Goal: Find specific page/section: Find specific page/section

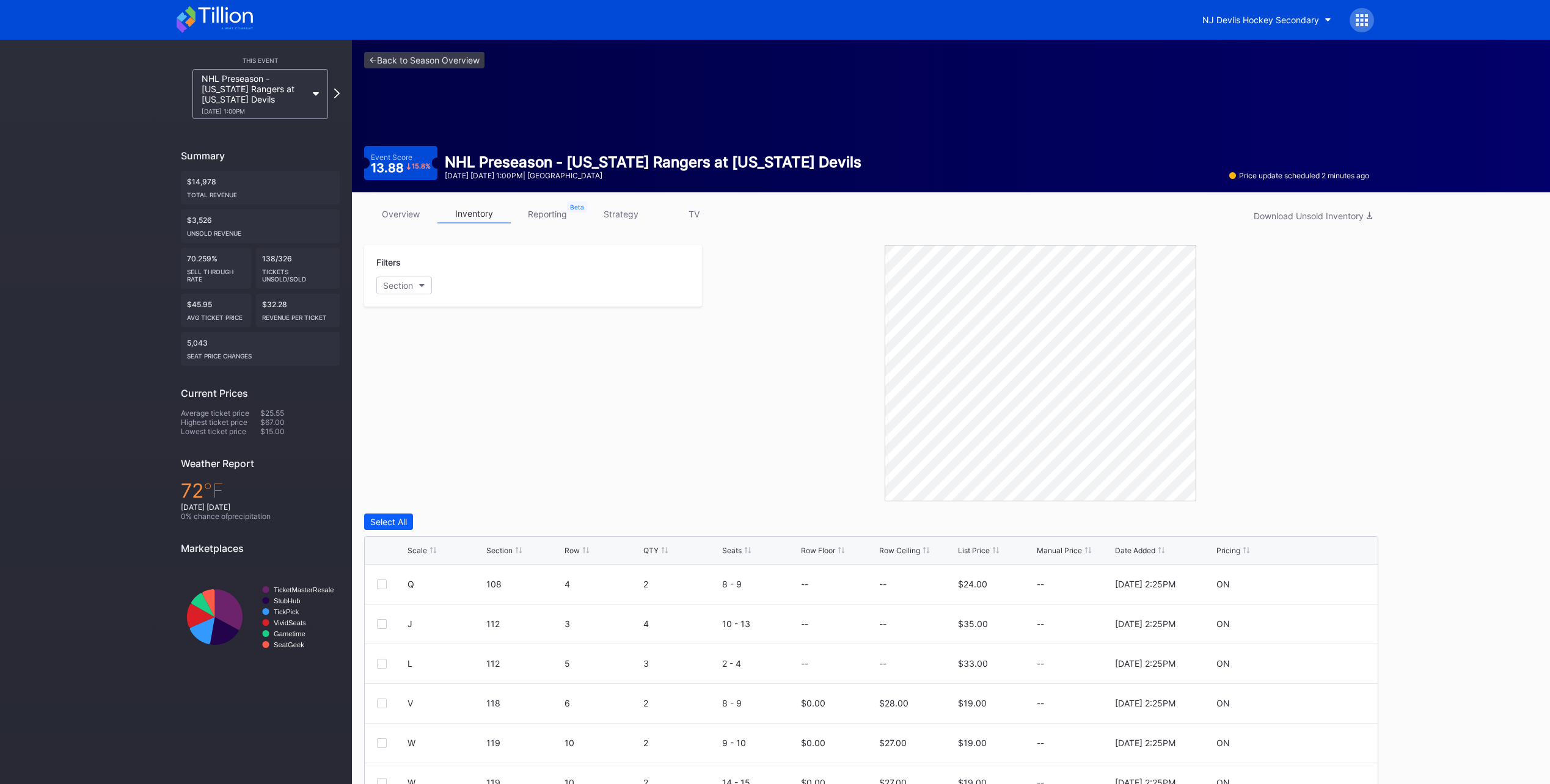
click at [208, 18] on icon at bounding box center [215, 19] width 77 height 27
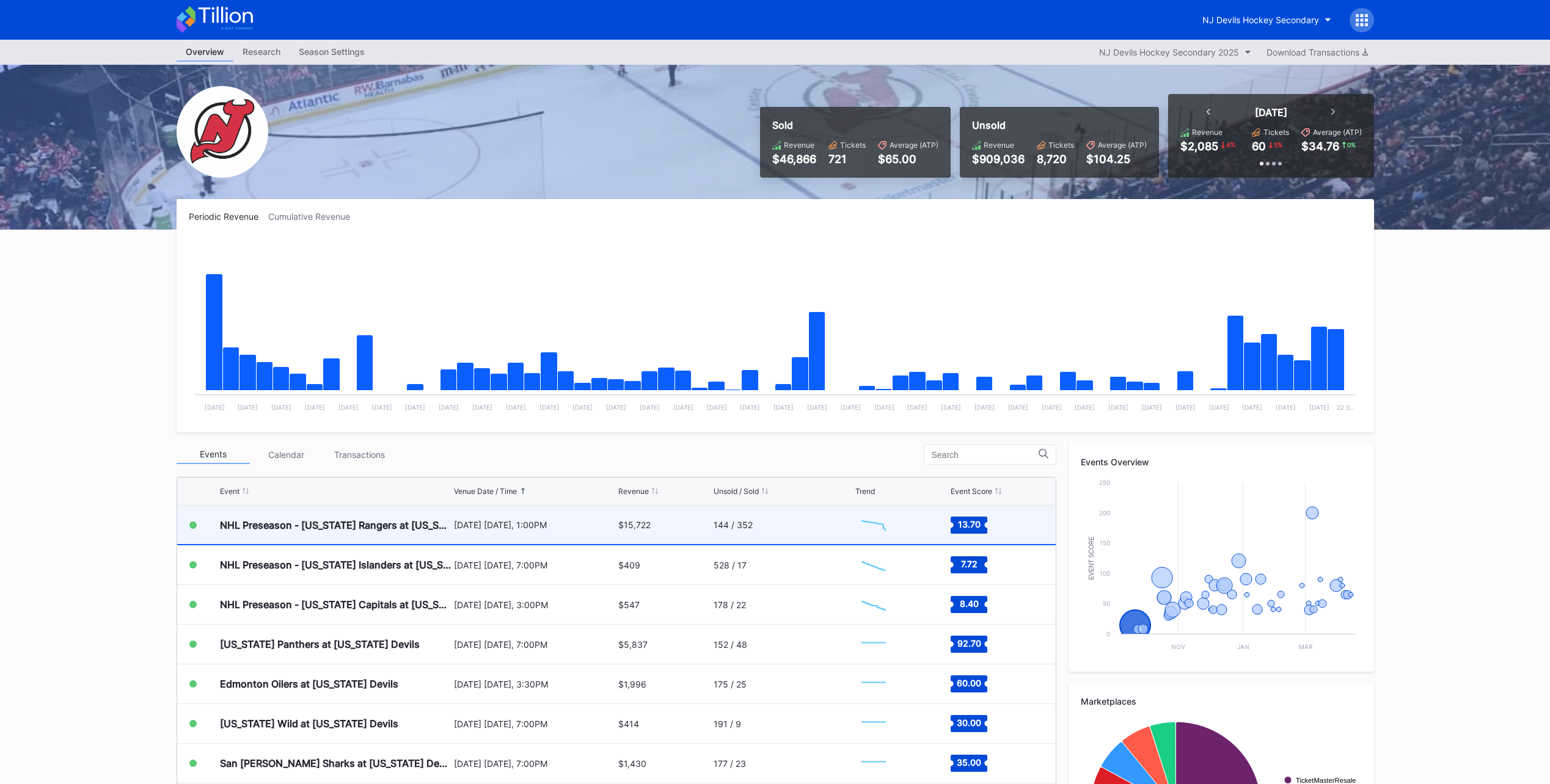
click at [788, 513] on div "144 / 352" at bounding box center [783, 525] width 139 height 39
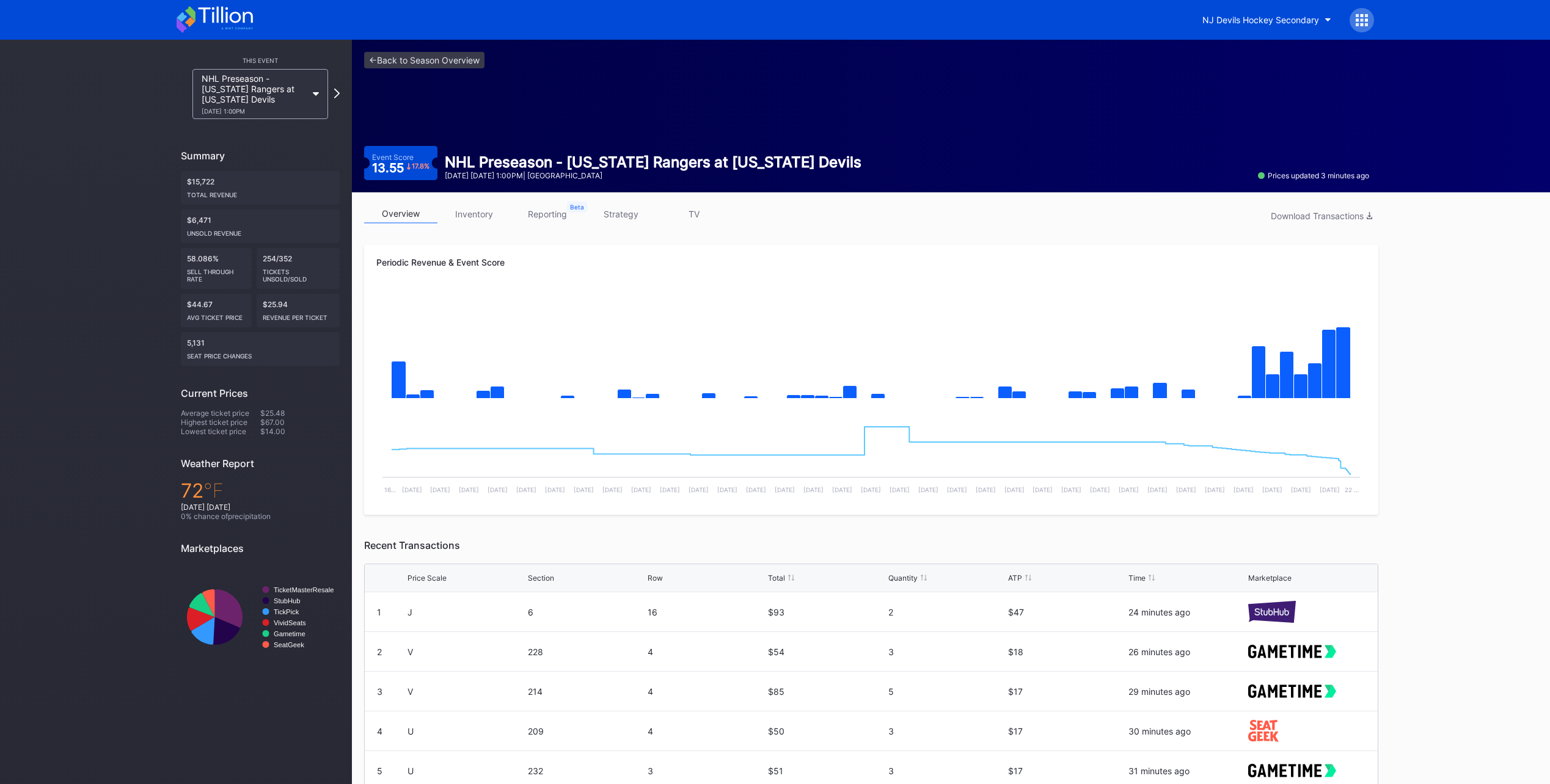
click at [204, 16] on icon at bounding box center [225, 15] width 55 height 17
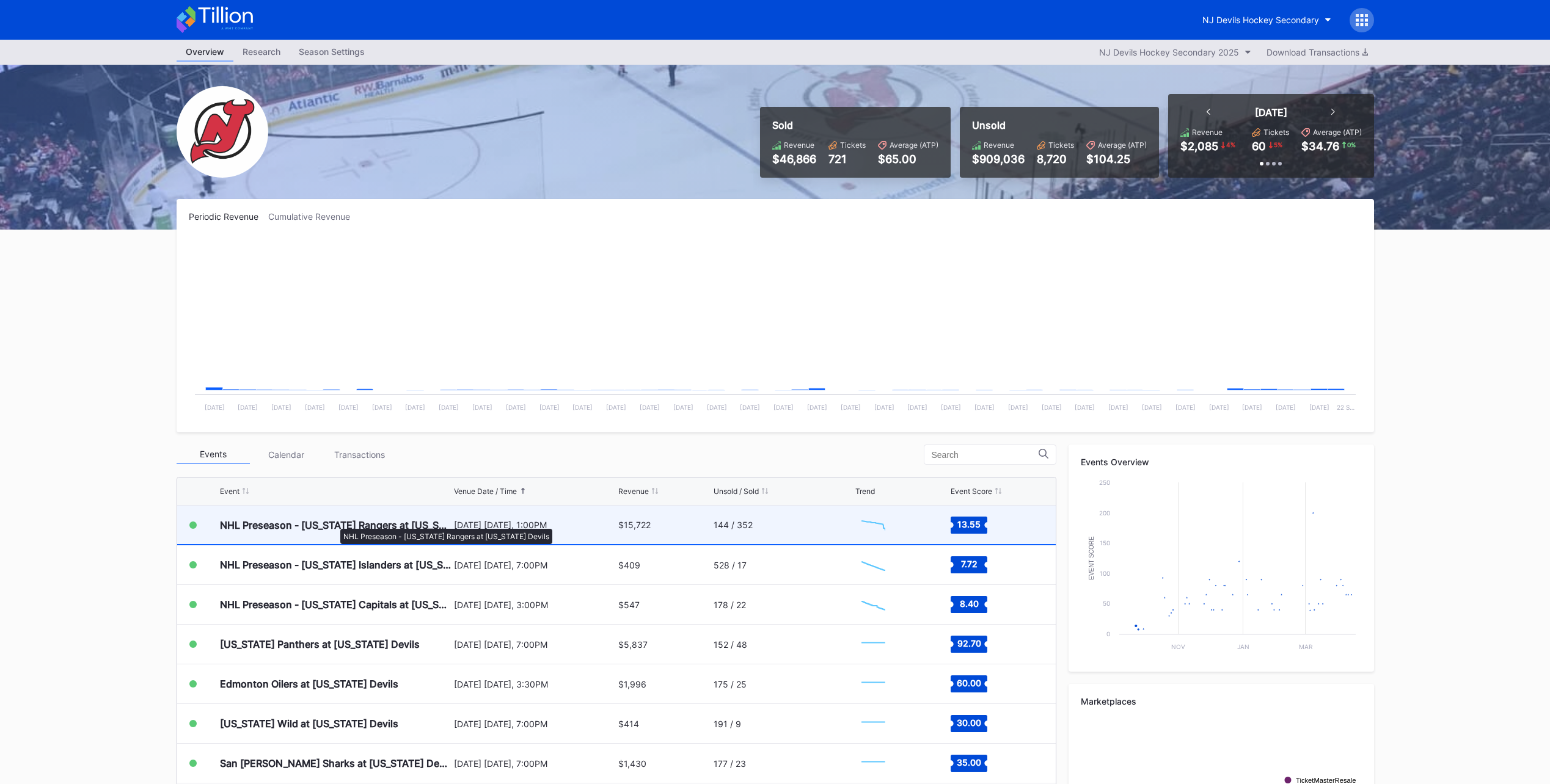
click at [334, 523] on div "NHL Preseason - [US_STATE] Rangers at [US_STATE] Devils" at bounding box center [335, 525] width 231 height 12
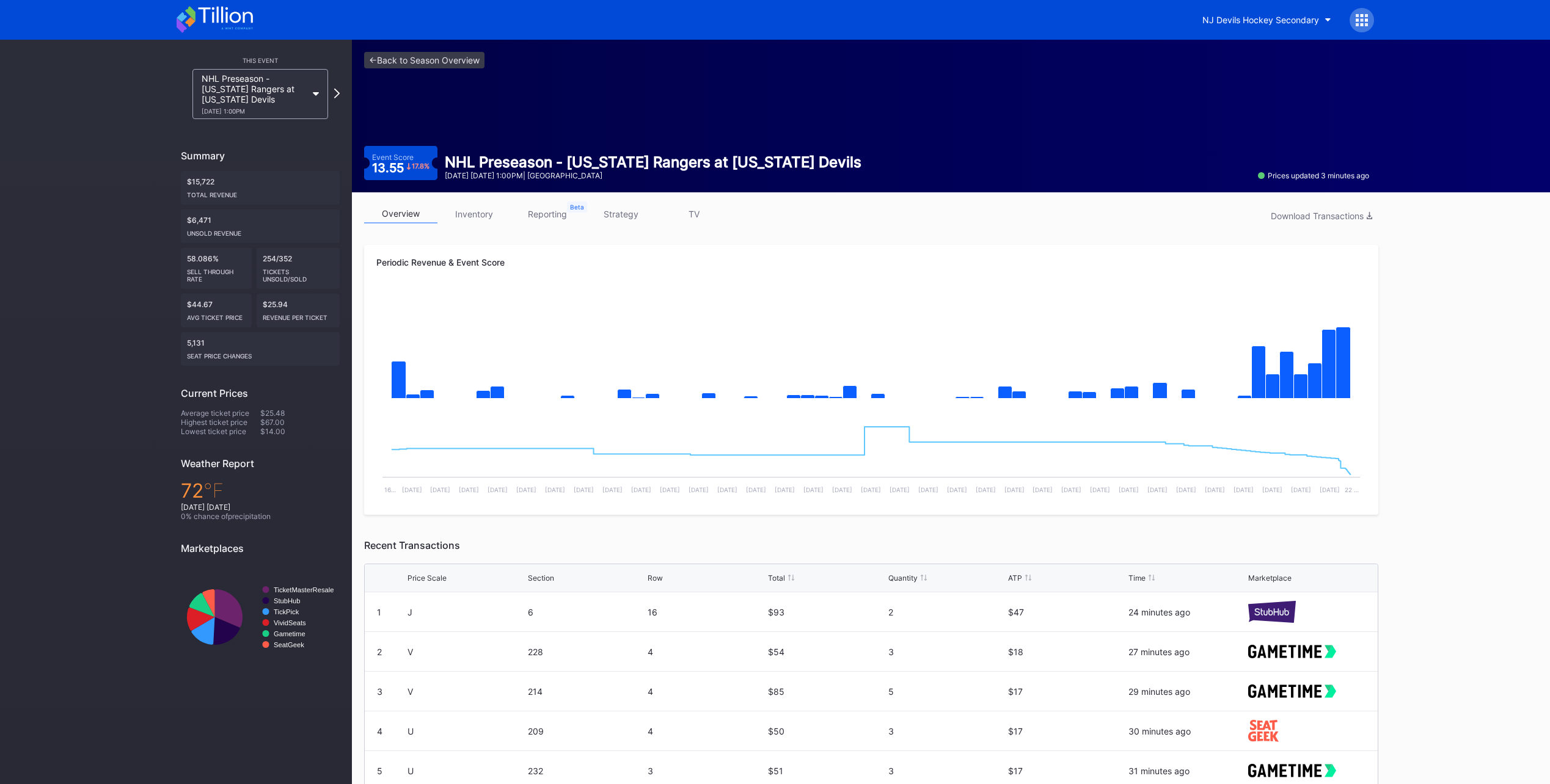
click at [229, 17] on icon at bounding box center [215, 19] width 77 height 27
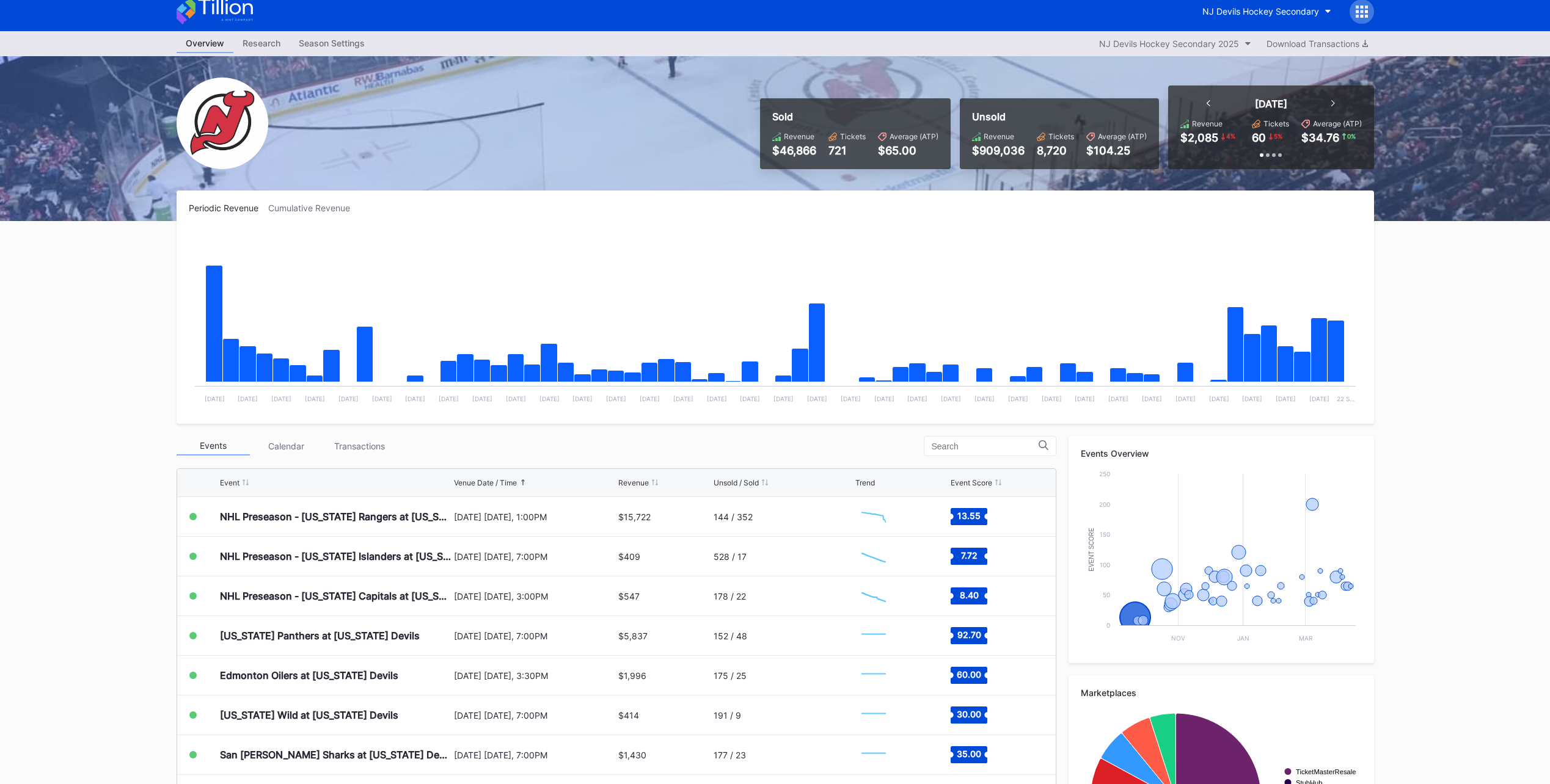
scroll to position [139, 0]
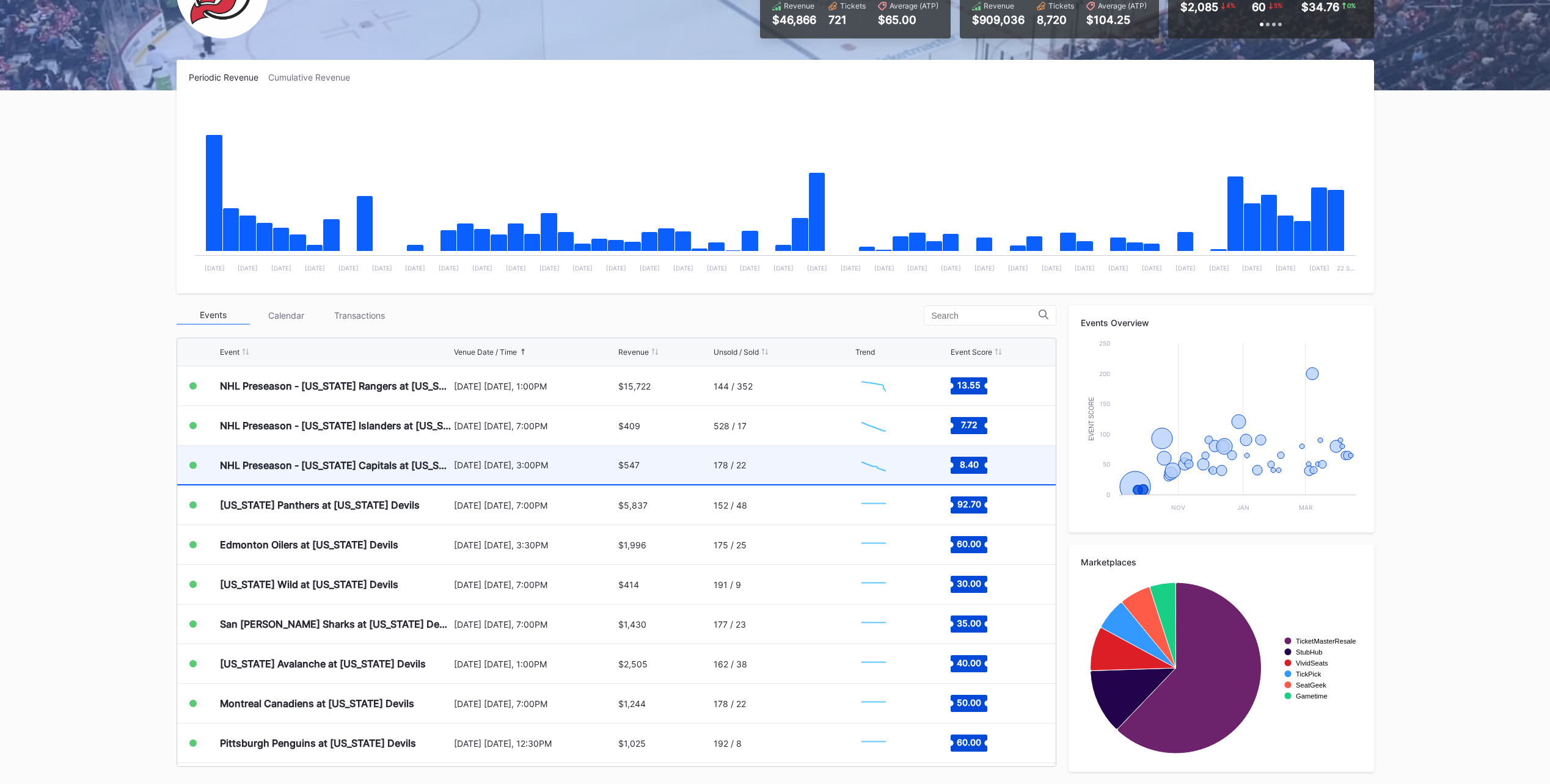
click at [375, 455] on div "NHL Preseason - [US_STATE] Capitals at [US_STATE] Devils (Split Squad)" at bounding box center [335, 465] width 231 height 39
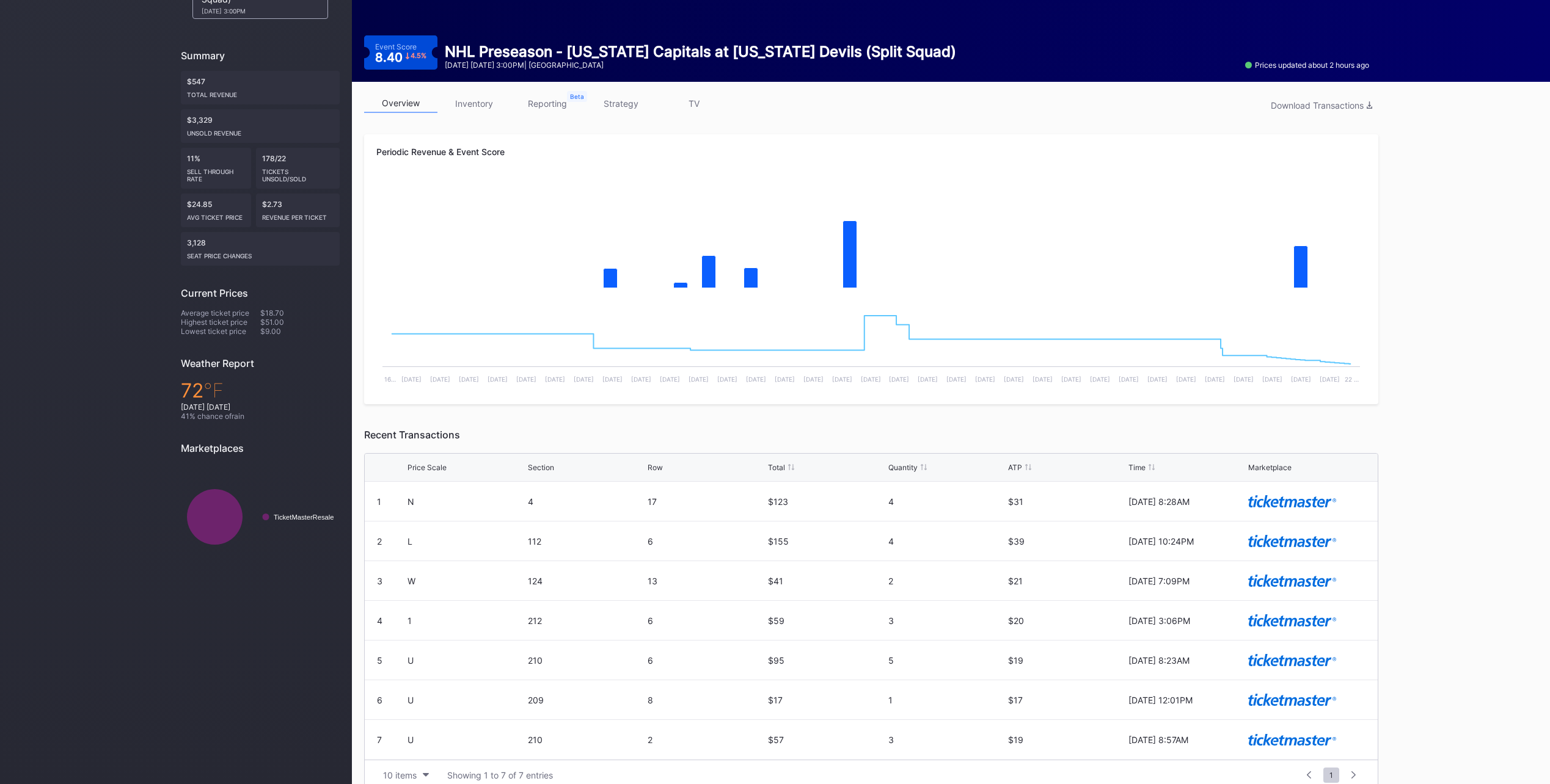
scroll to position [122, 0]
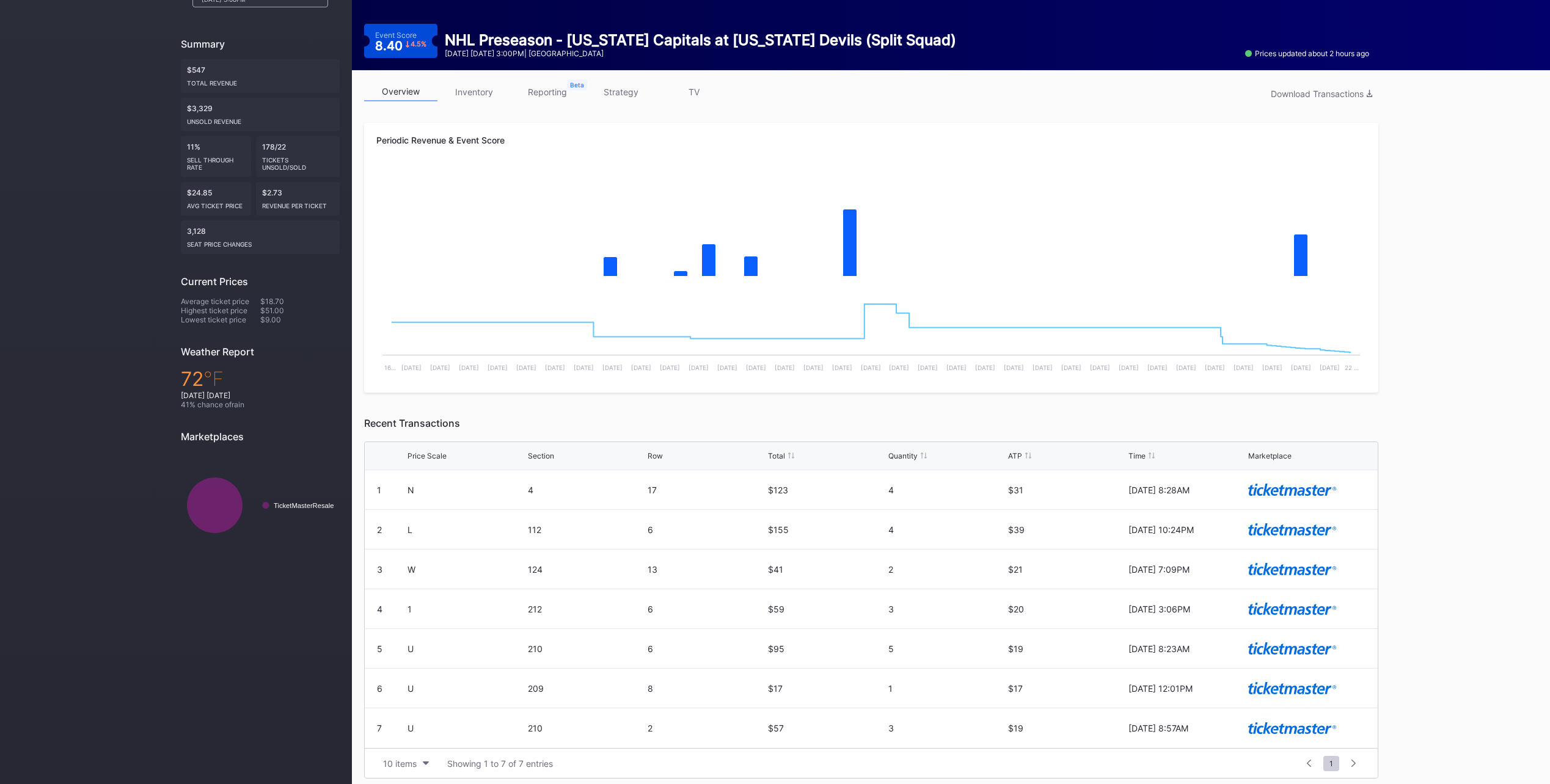
click at [476, 95] on link "inventory" at bounding box center [474, 92] width 73 height 19
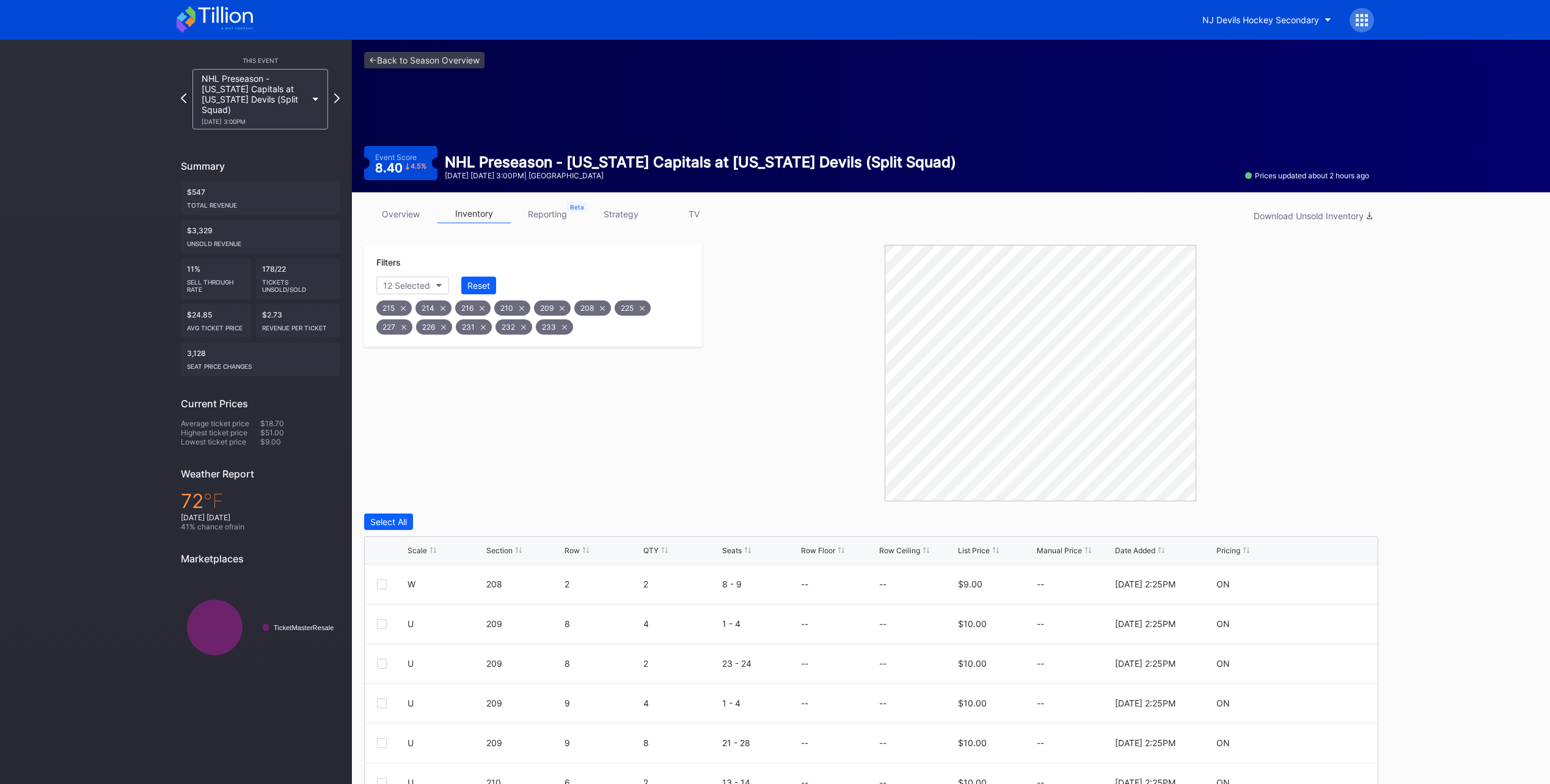
scroll to position [101, 0]
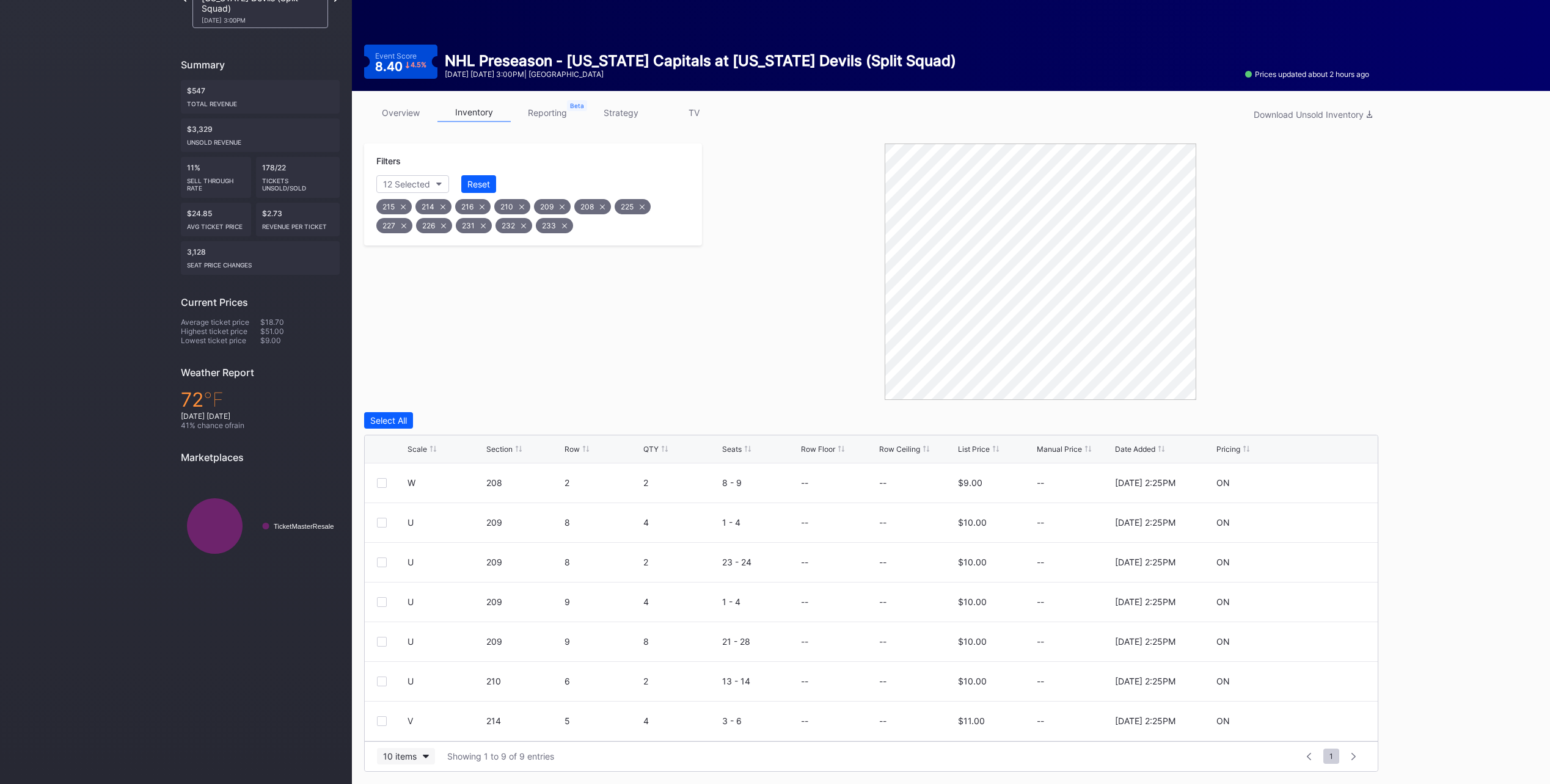
click at [410, 759] on div "10 items" at bounding box center [400, 757] width 33 height 11
click at [418, 725] on div "200 items" at bounding box center [406, 726] width 40 height 11
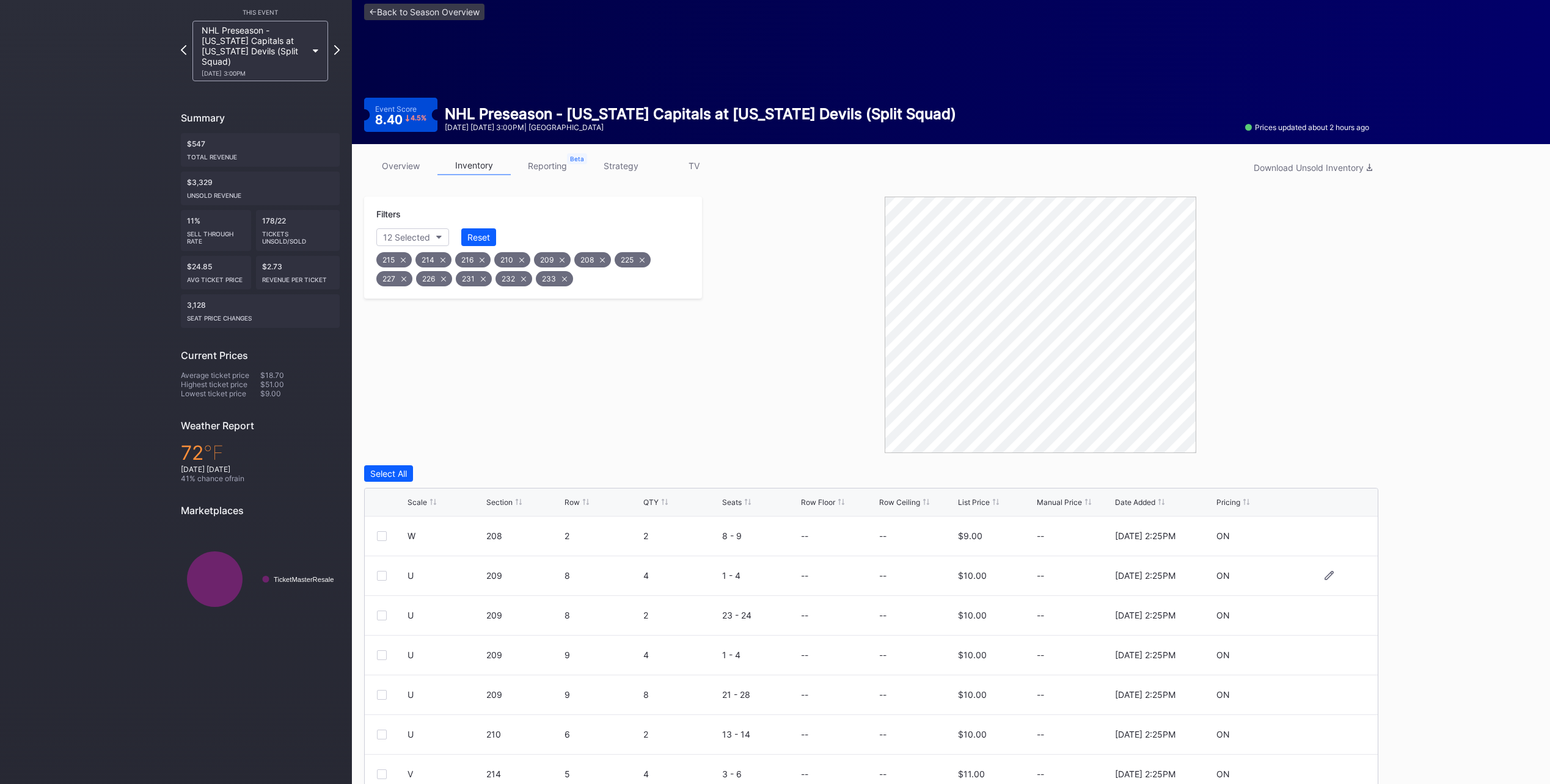
scroll to position [0, 0]
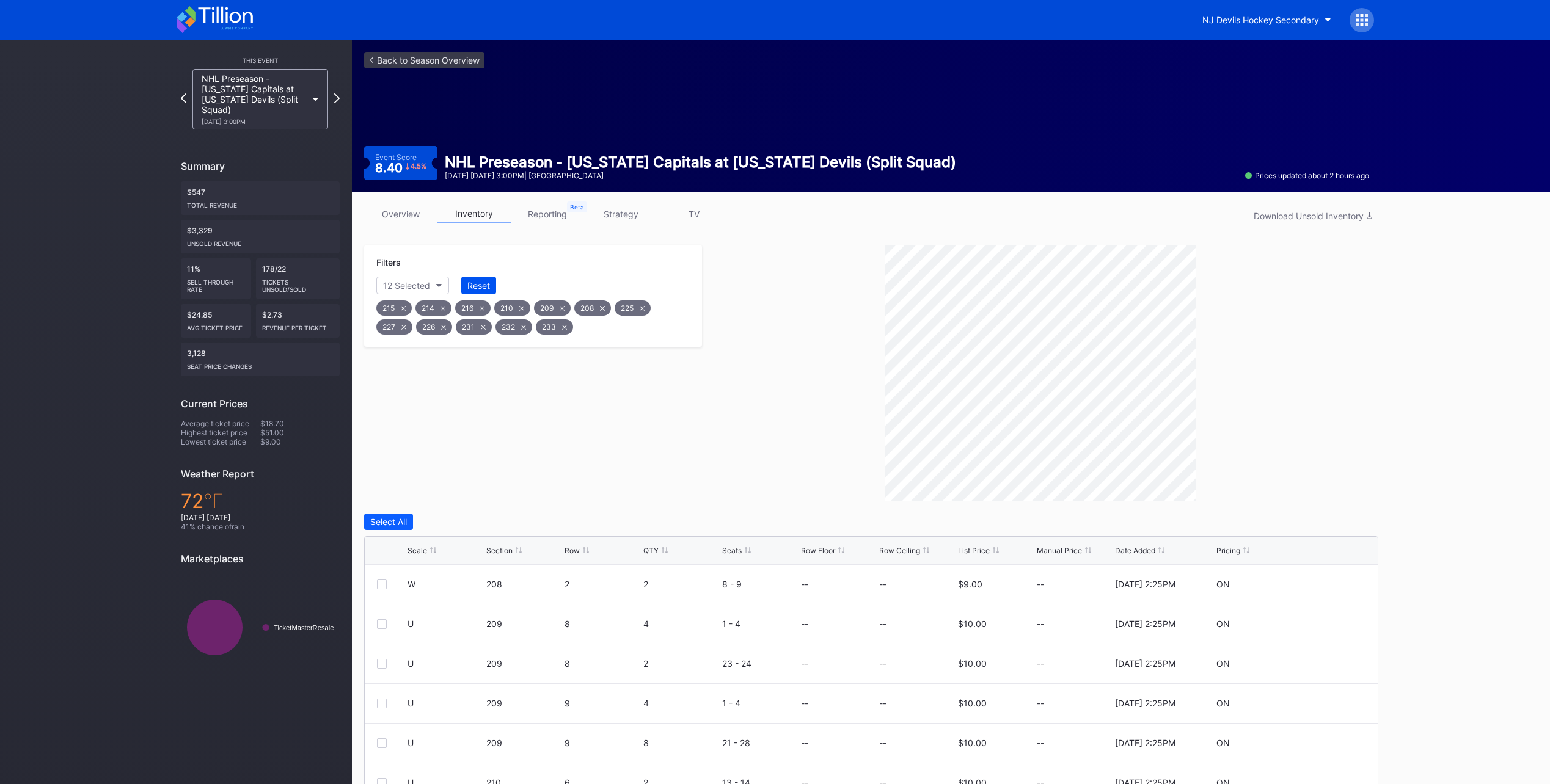
click at [480, 290] on div "Reset" at bounding box center [479, 285] width 23 height 11
click at [485, 279] on button "Reset" at bounding box center [475, 285] width 35 height 18
click at [489, 287] on div "Reset" at bounding box center [480, 285] width 23 height 11
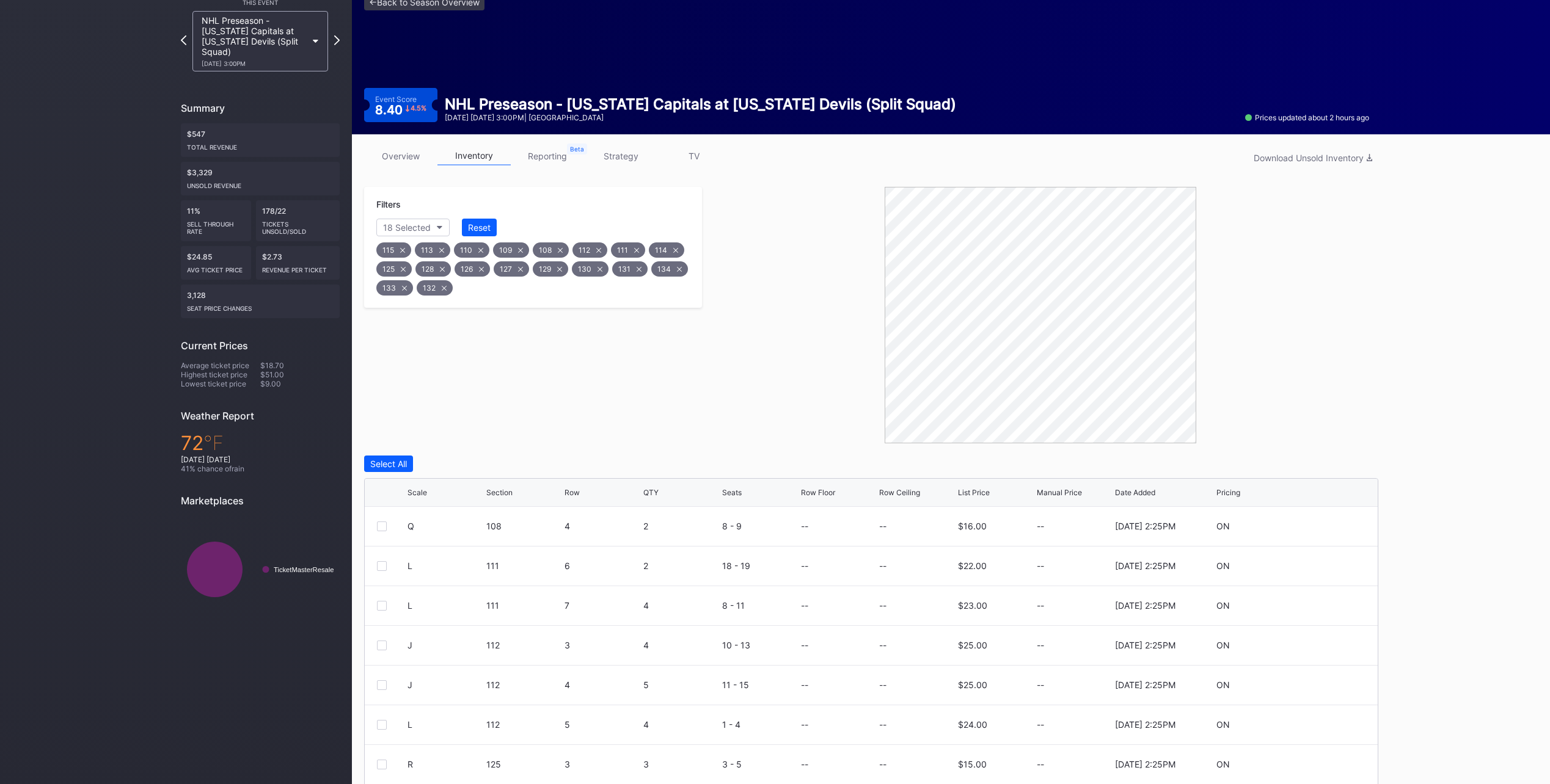
scroll to position [0, 0]
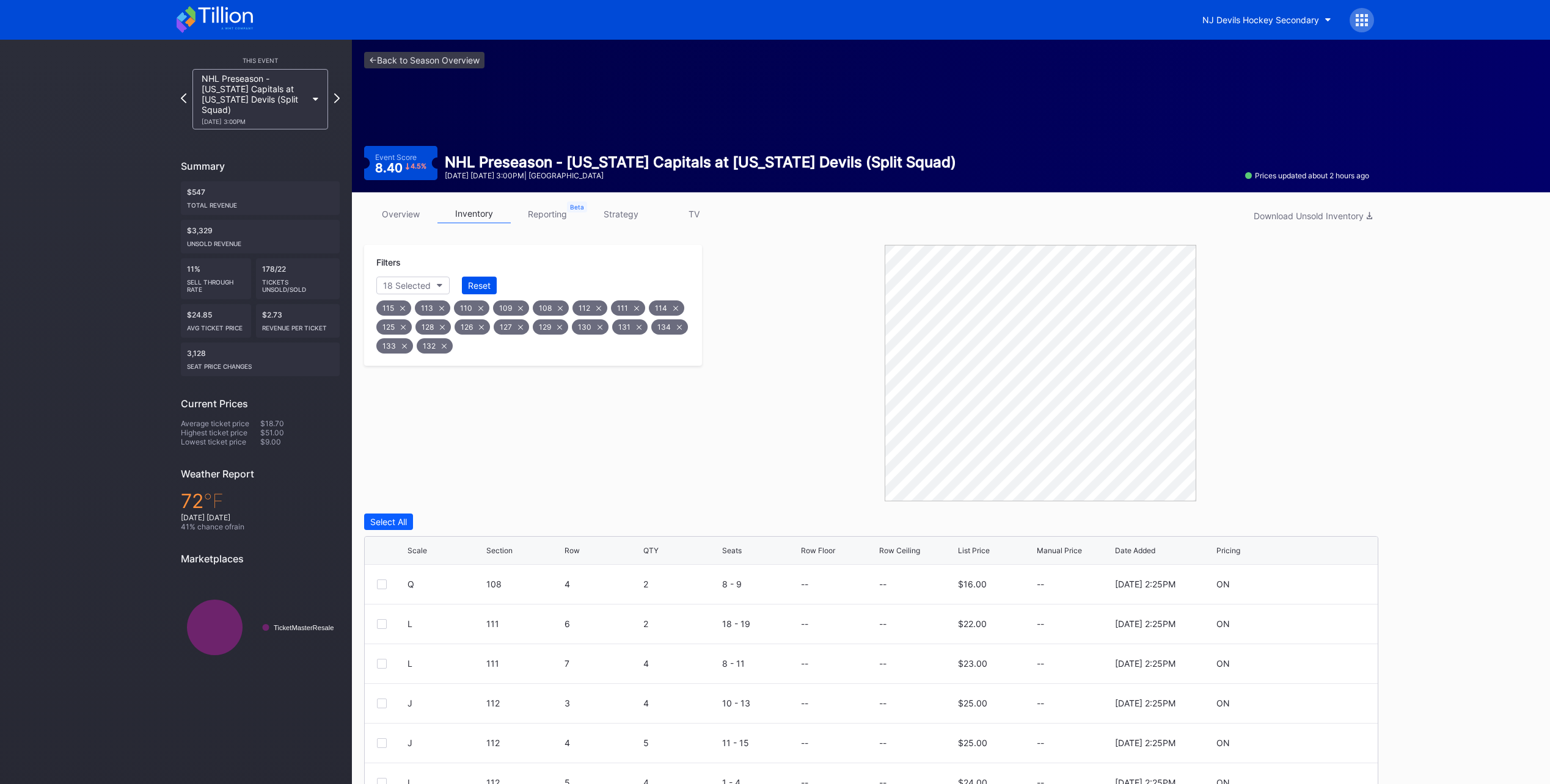
click at [471, 283] on div "Reset" at bounding box center [480, 285] width 23 height 11
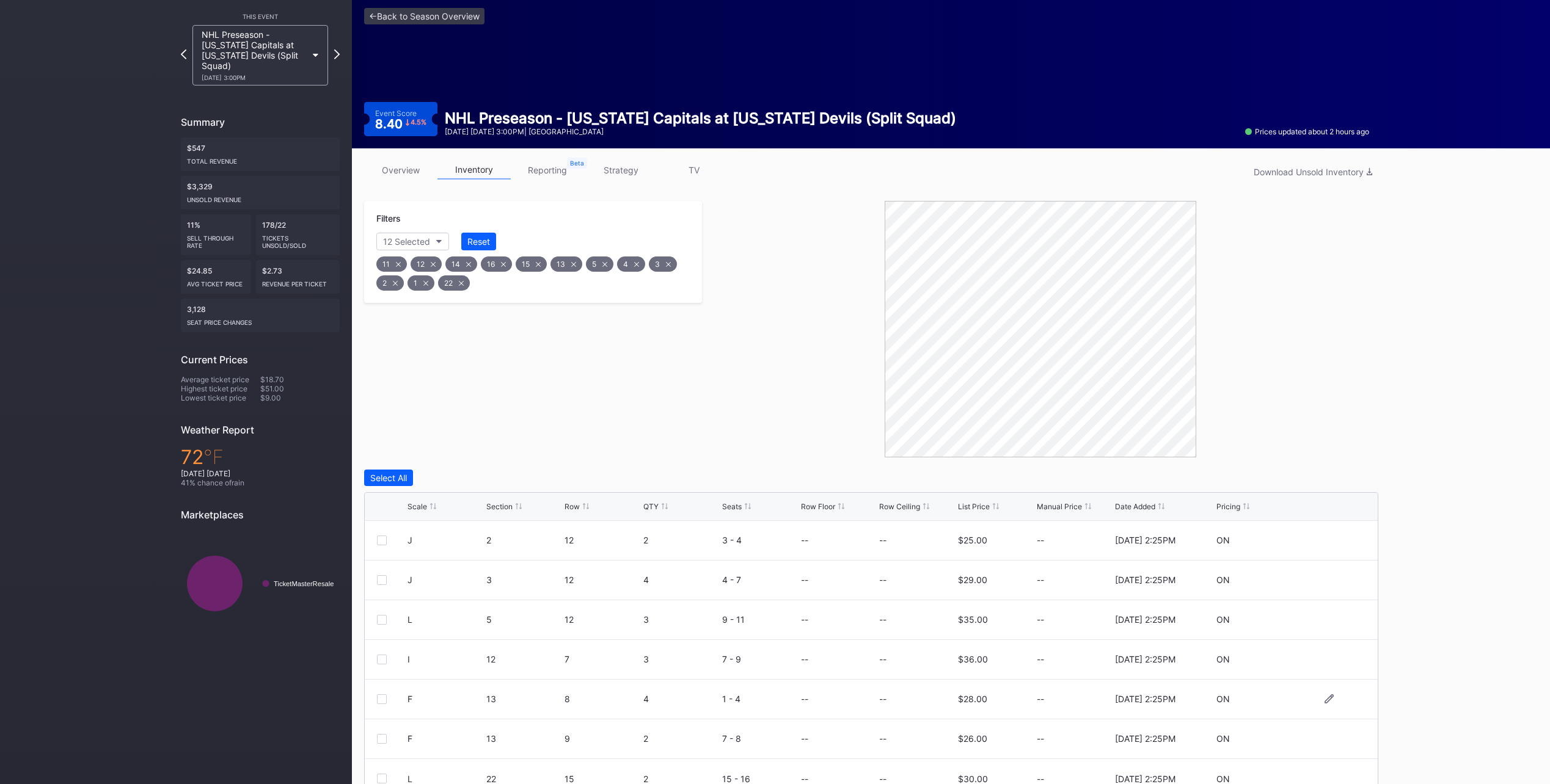
scroll to position [101, 0]
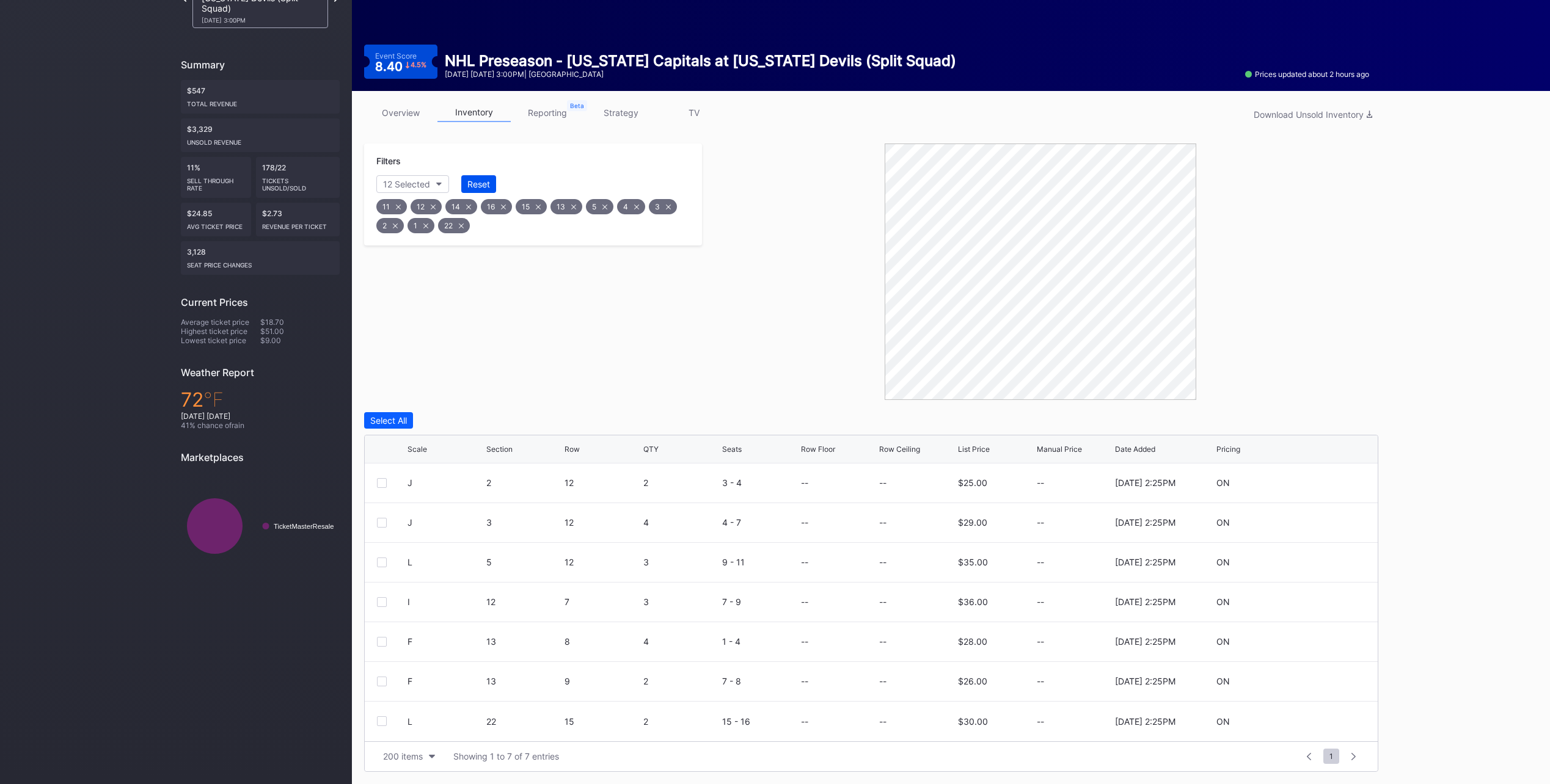
click at [486, 183] on div "Reset" at bounding box center [479, 184] width 23 height 11
click at [476, 184] on div "Reset" at bounding box center [475, 184] width 23 height 11
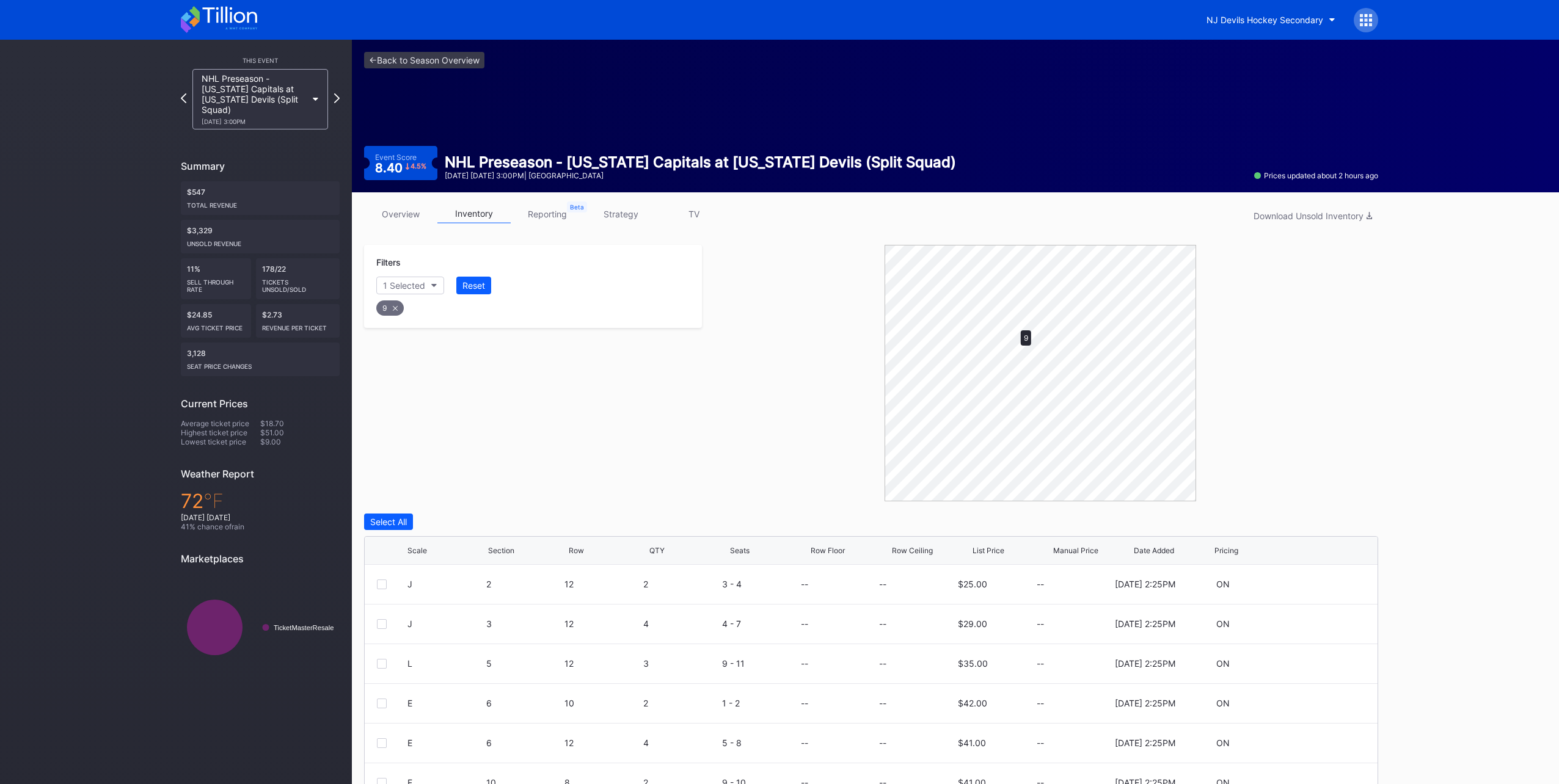
click at [1038, 217] on div "overview inventory reporting strategy TV Download Unsold Inventory" at bounding box center [871, 217] width 1014 height 25
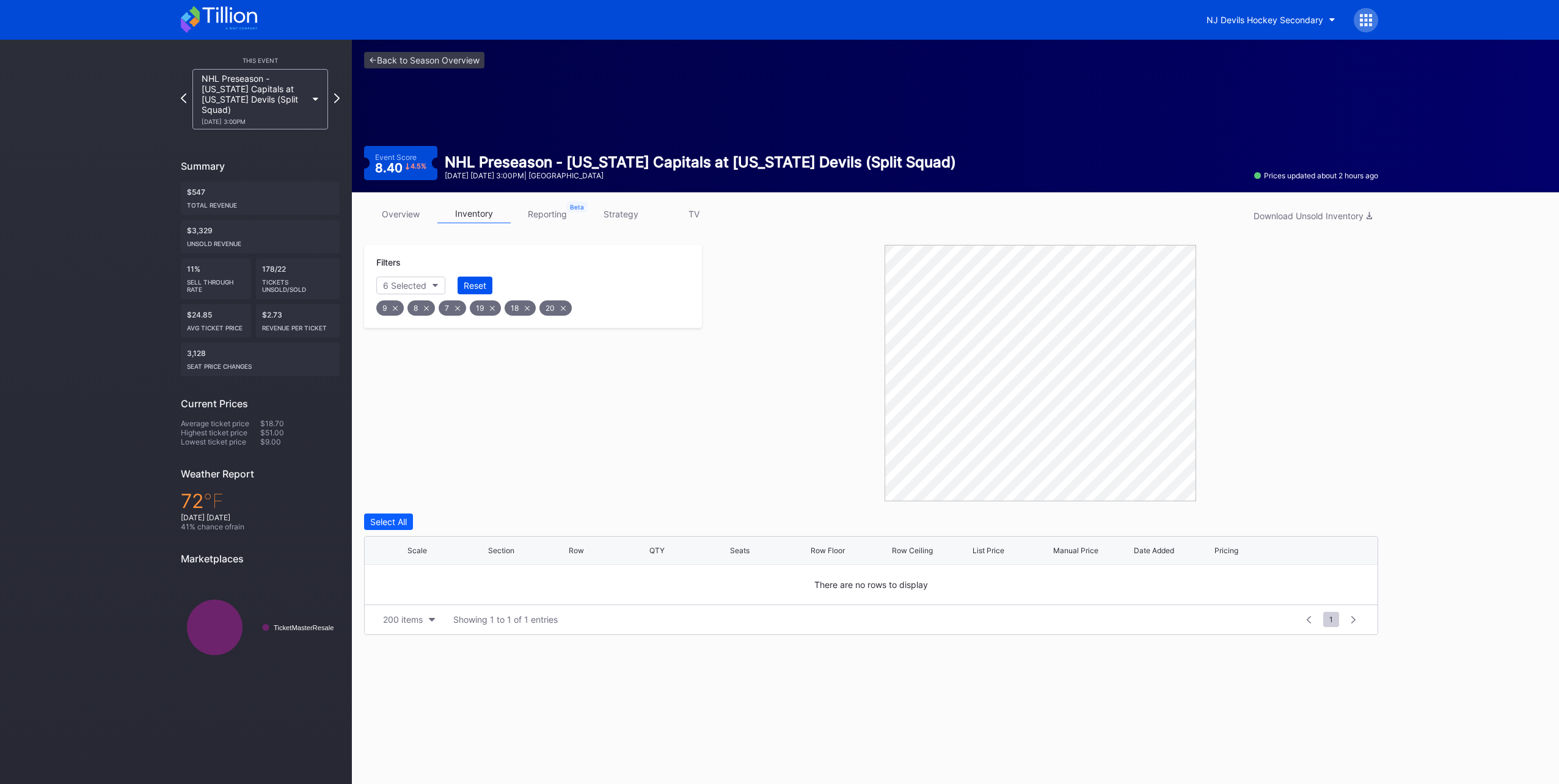
click at [481, 278] on button "Reset" at bounding box center [475, 285] width 35 height 18
